Goal: Check status: Check status

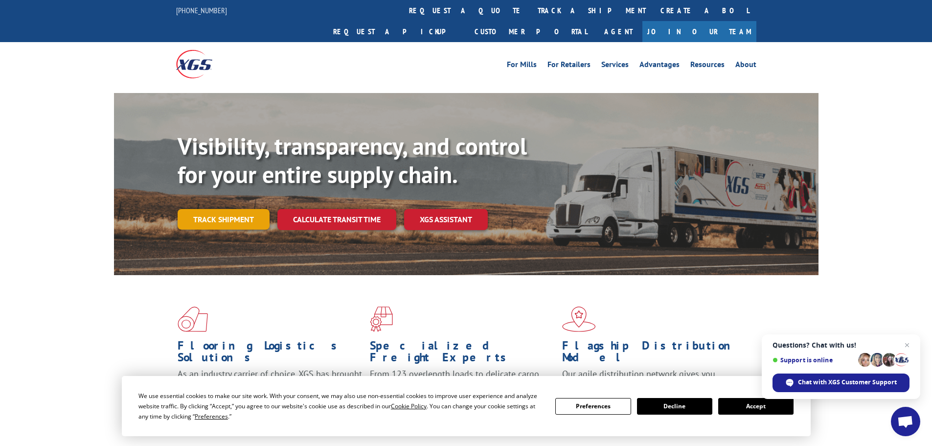
click at [257, 209] on link "Track shipment" at bounding box center [224, 219] width 92 height 21
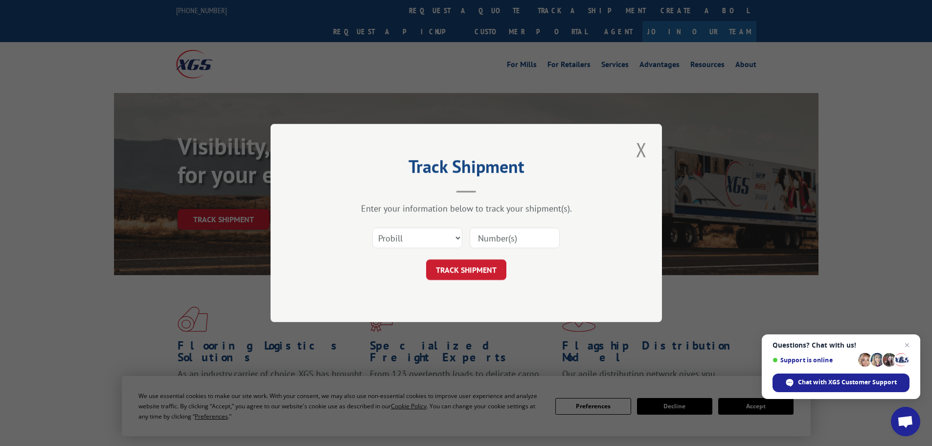
paste input "17257212"
type input "17257212"
click at [485, 268] on button "TRACK SHIPMENT" at bounding box center [466, 269] width 80 height 21
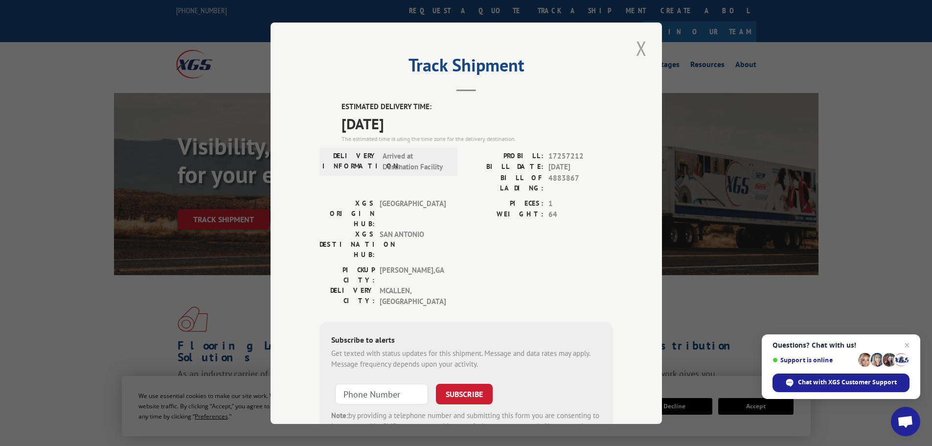
click at [641, 51] on button "Close modal" at bounding box center [641, 48] width 17 height 27
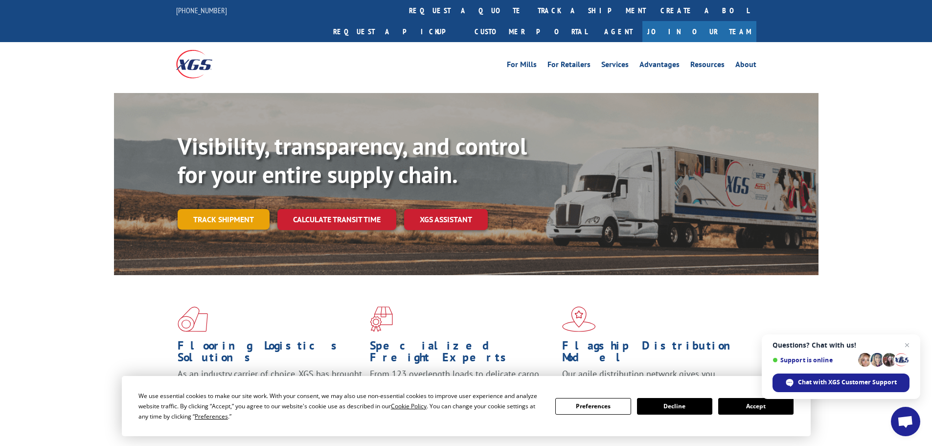
click at [231, 209] on link "Track shipment" at bounding box center [224, 219] width 92 height 21
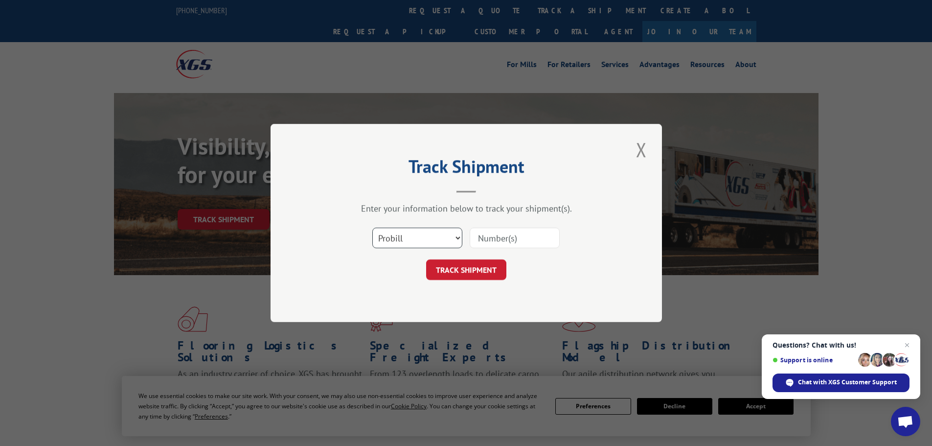
click at [458, 239] on select "Select category... Probill BOL PO" at bounding box center [417, 237] width 90 height 21
select select "po"
click at [372, 227] on select "Select category... Probill BOL PO" at bounding box center [417, 237] width 90 height 21
click at [525, 245] on input at bounding box center [514, 237] width 90 height 21
type input "06515145"
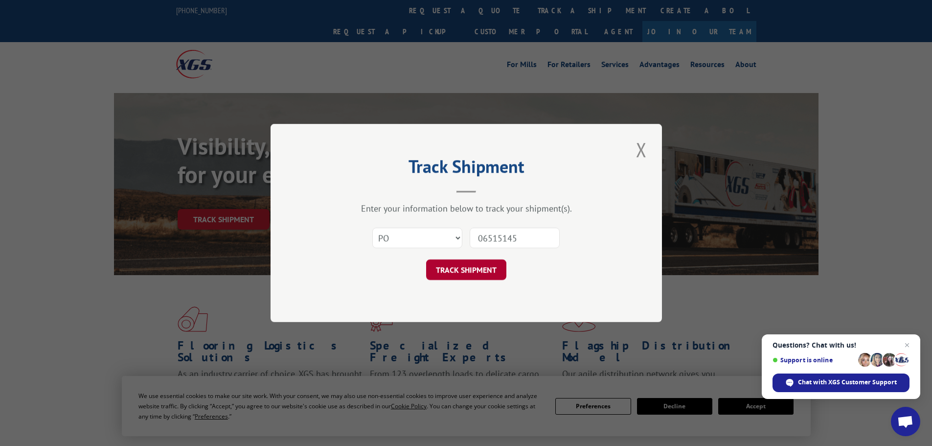
click at [464, 274] on button "TRACK SHIPMENT" at bounding box center [466, 269] width 80 height 21
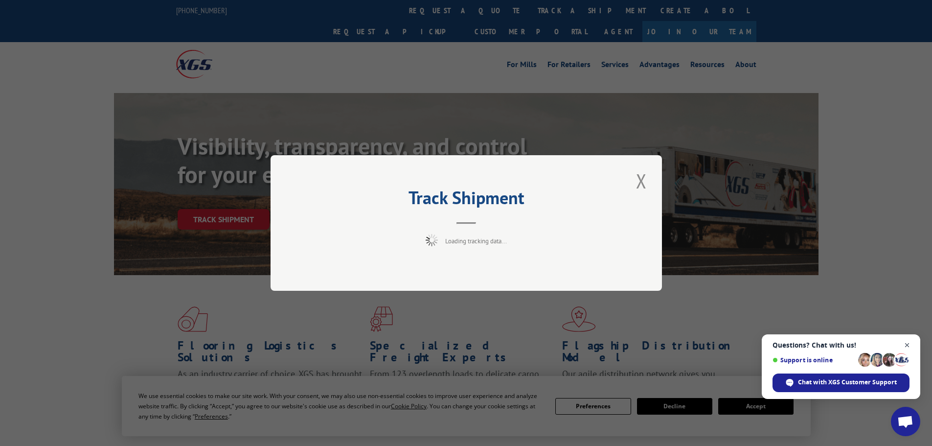
click at [907, 346] on span "Open chat" at bounding box center [907, 345] width 12 height 12
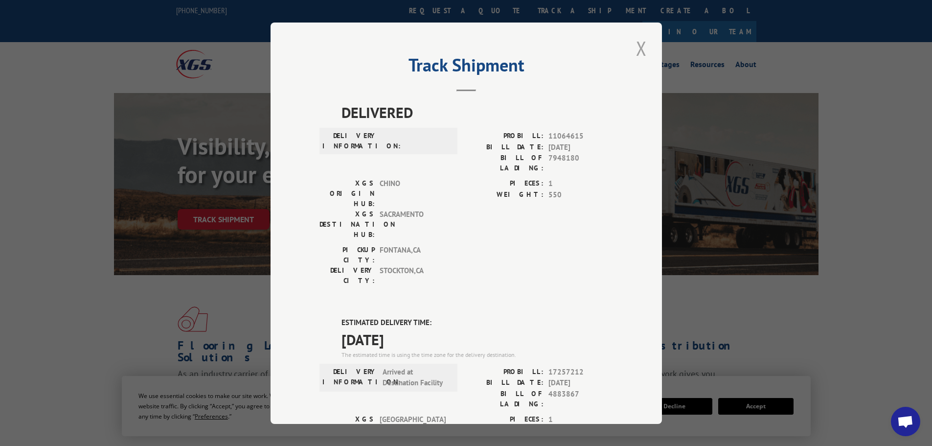
click at [633, 51] on button "Close modal" at bounding box center [641, 48] width 17 height 27
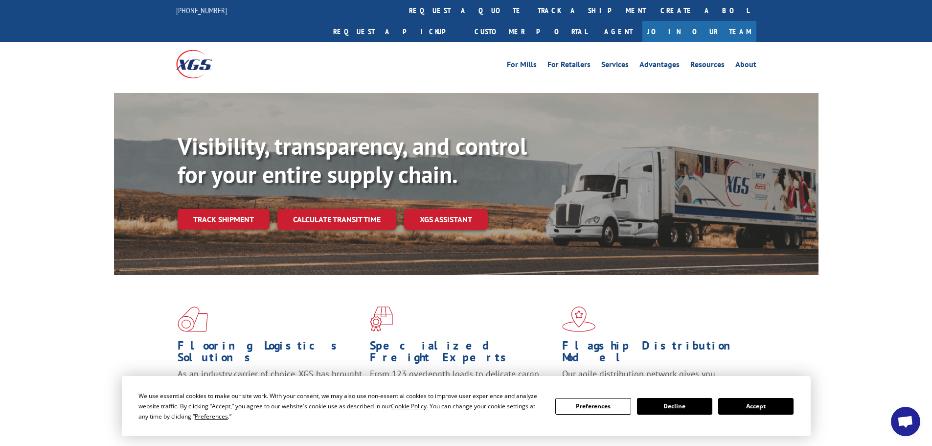
click at [895, 101] on div "Visibility, transparency, and control for your entire supply chain. Track shipm…" at bounding box center [466, 193] width 932 height 201
click at [691, 408] on button "Decline" at bounding box center [674, 406] width 75 height 17
